Goal: Task Accomplishment & Management: Manage account settings

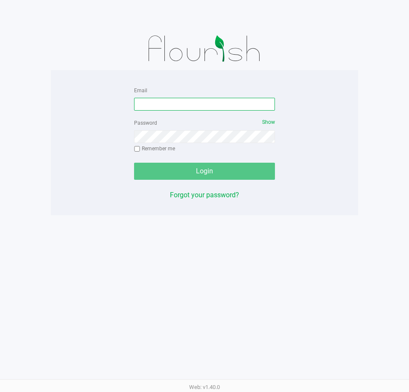
click at [170, 101] on input "Email" at bounding box center [204, 104] width 141 height 13
type input "awebster@liveparallel.com"
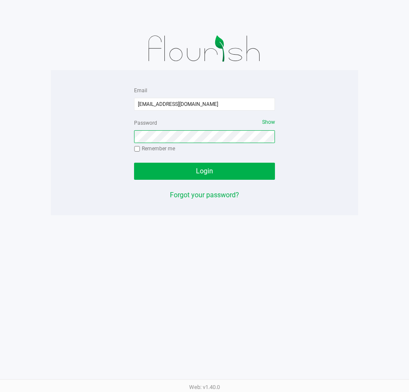
click at [134, 163] on button "Login" at bounding box center [204, 171] width 141 height 17
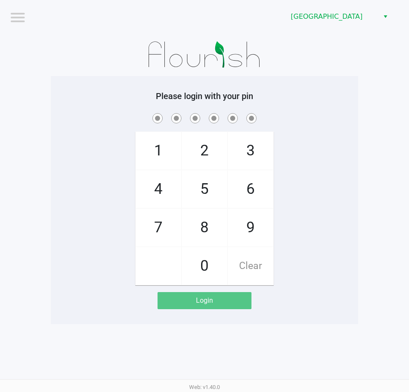
click at [348, 114] on span at bounding box center [204, 117] width 295 height 13
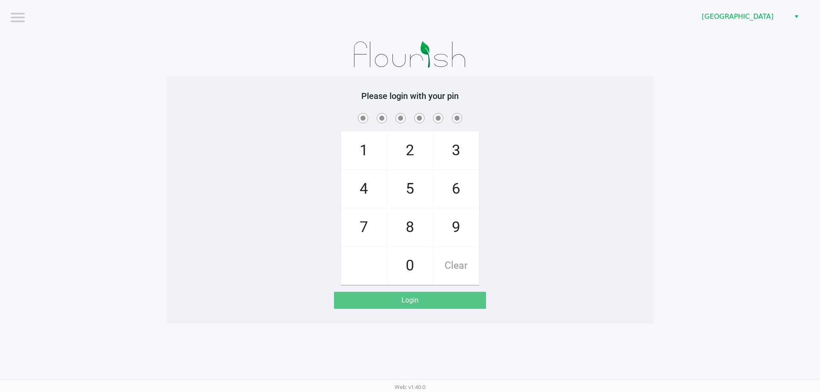
click at [409, 64] on div at bounding box center [410, 54] width 487 height 43
checkbox input "true"
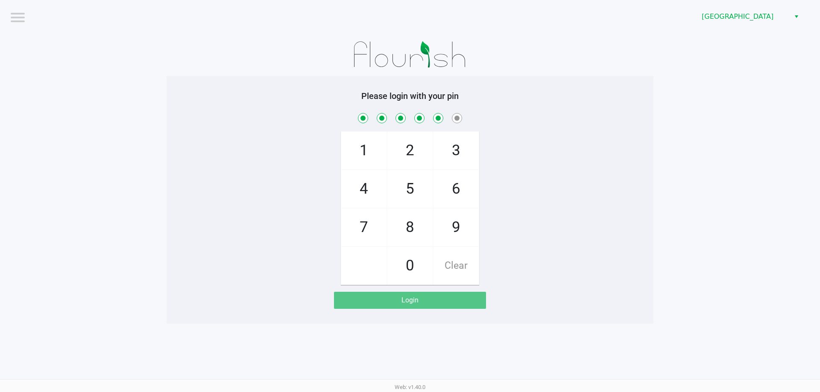
checkbox input "true"
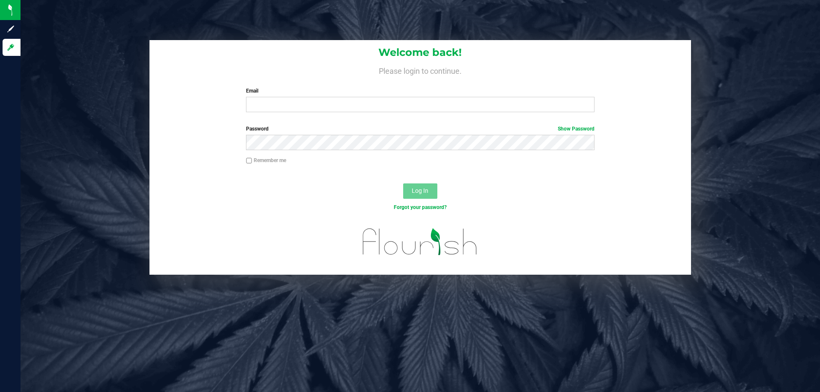
click at [258, 114] on div "Welcome back! Please login to continue. Email Required Please format your email…" at bounding box center [419, 79] width 541 height 79
click at [262, 105] on input "Email" at bounding box center [420, 104] width 348 height 15
type input "[EMAIL_ADDRESS][DOMAIN_NAME]"
click at [403, 184] on button "Log In" at bounding box center [420, 191] width 34 height 15
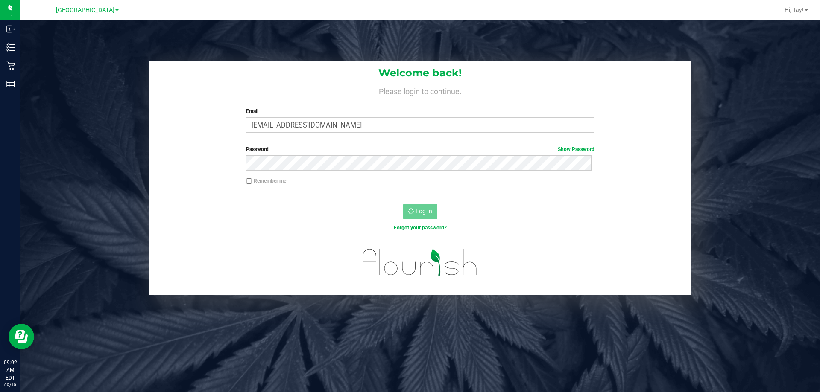
click at [390, 210] on div "Log In" at bounding box center [419, 214] width 541 height 29
